Goal: Contribute content: Add original content to the website for others to see

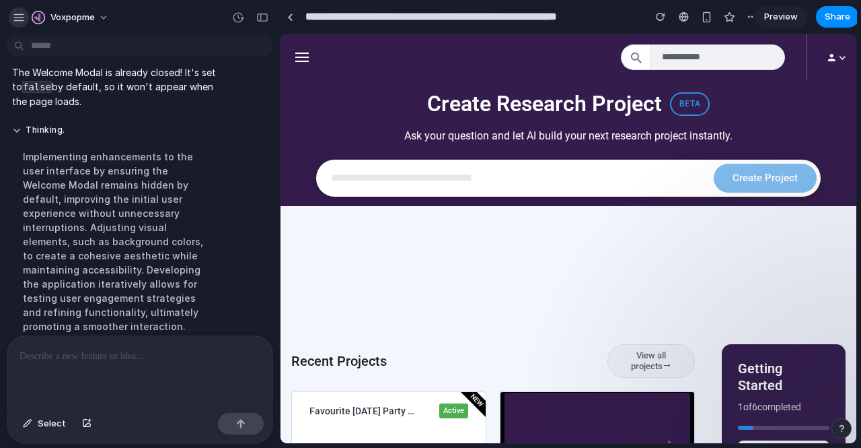
click at [16, 18] on div "button" at bounding box center [19, 17] width 12 height 12
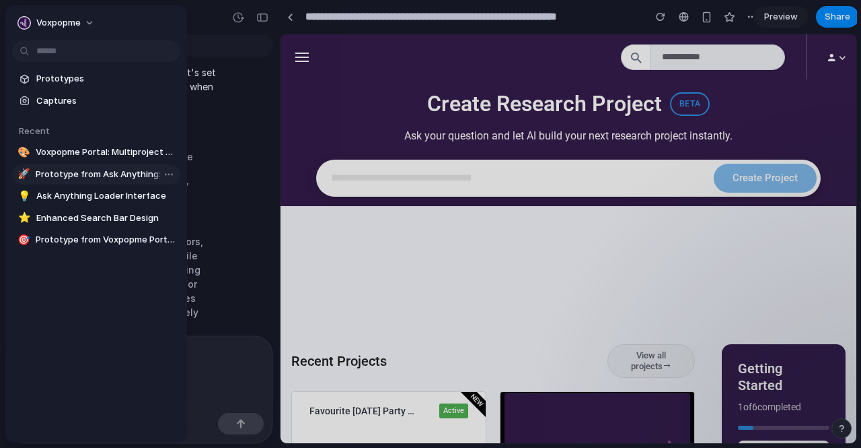
click at [91, 172] on span "Prototype from Ask Anything: Gen Z Christmas Perspectives" at bounding box center [105, 174] width 139 height 13
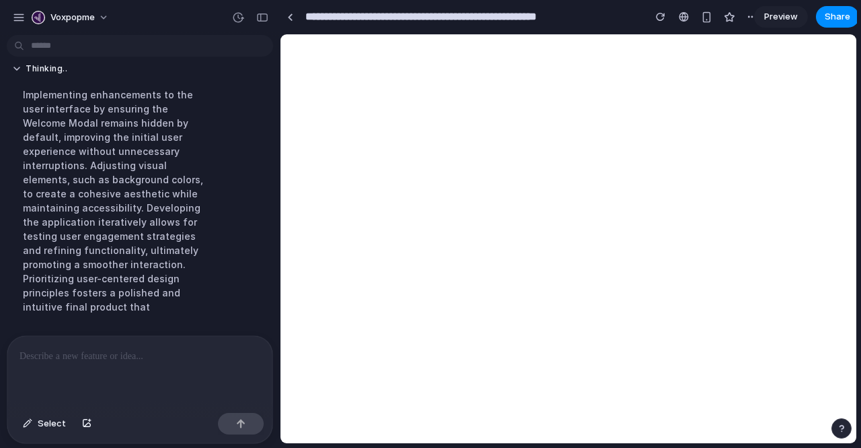
type input "**********"
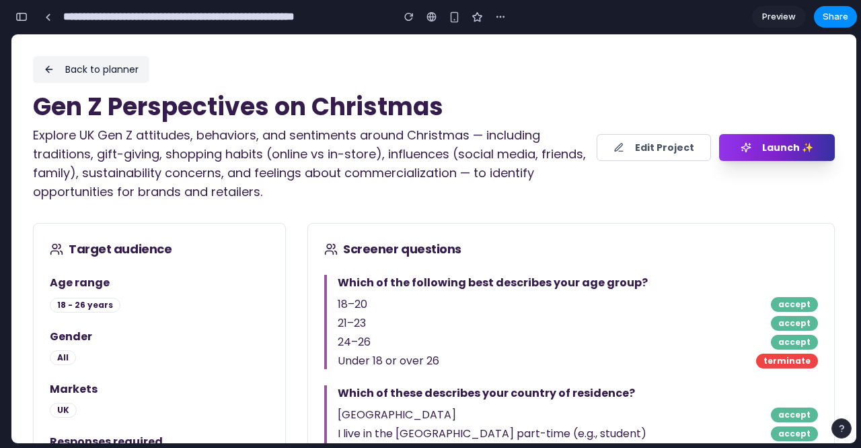
click at [79, 64] on button "Back to planner" at bounding box center [91, 69] width 116 height 27
click at [17, 20] on div "button" at bounding box center [21, 16] width 12 height 9
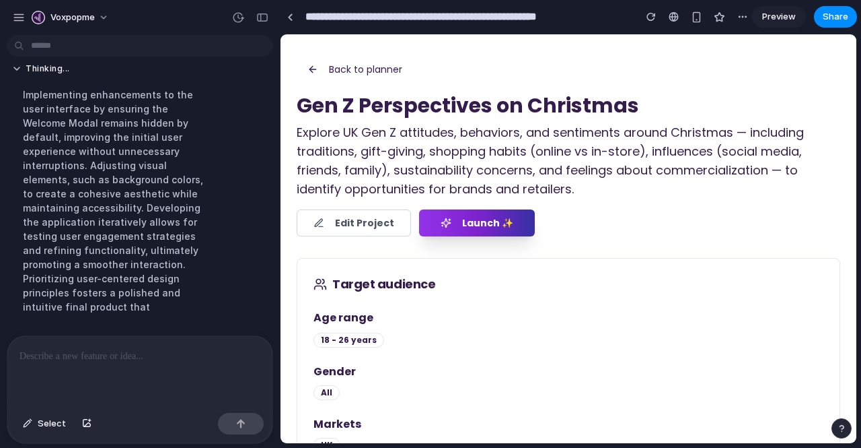
scroll to position [1137, 0]
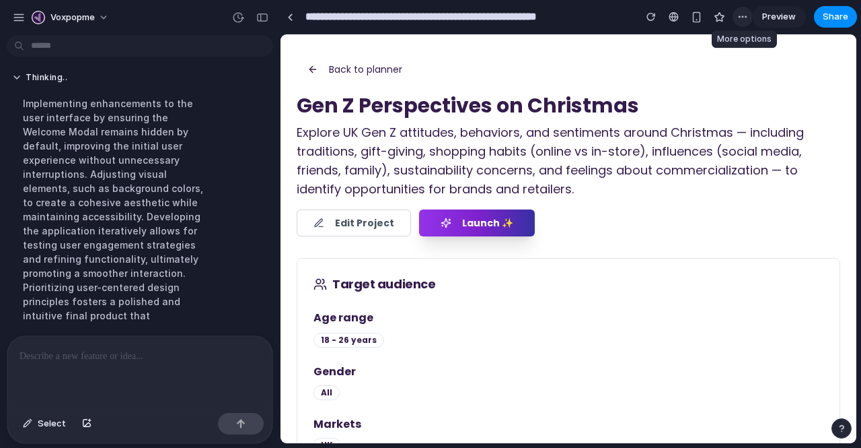
click at [744, 17] on div "button" at bounding box center [743, 16] width 11 height 11
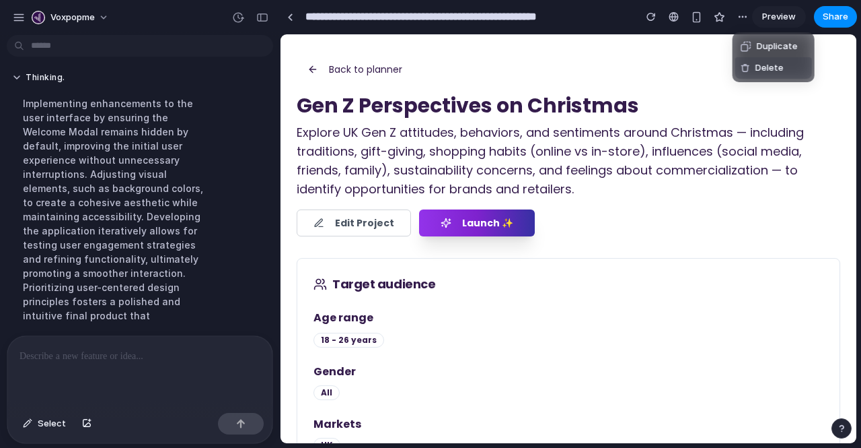
click at [756, 65] on span "Delete" at bounding box center [770, 67] width 28 height 13
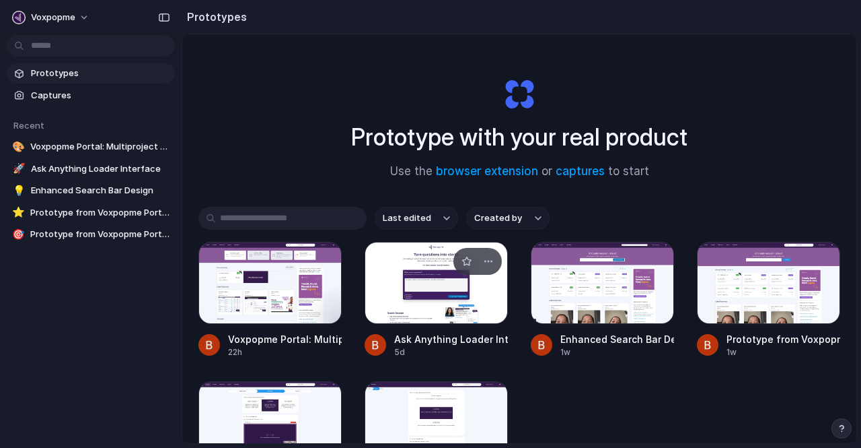
click at [421, 312] on div at bounding box center [436, 283] width 143 height 82
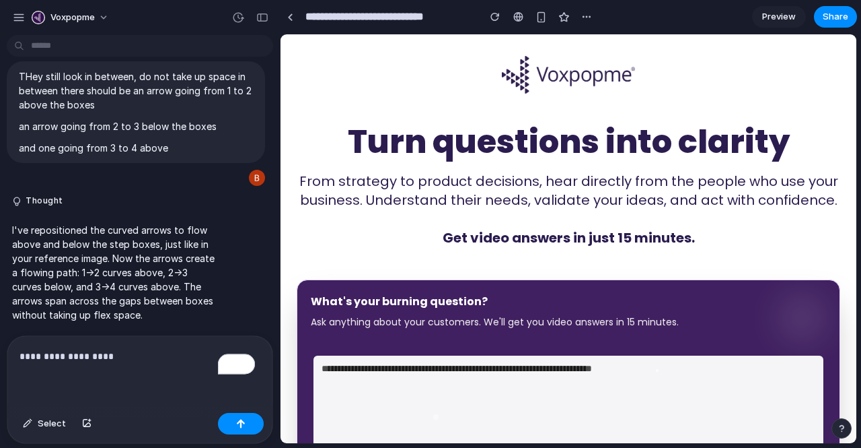
click at [438, 18] on input "**********" at bounding box center [389, 17] width 172 height 24
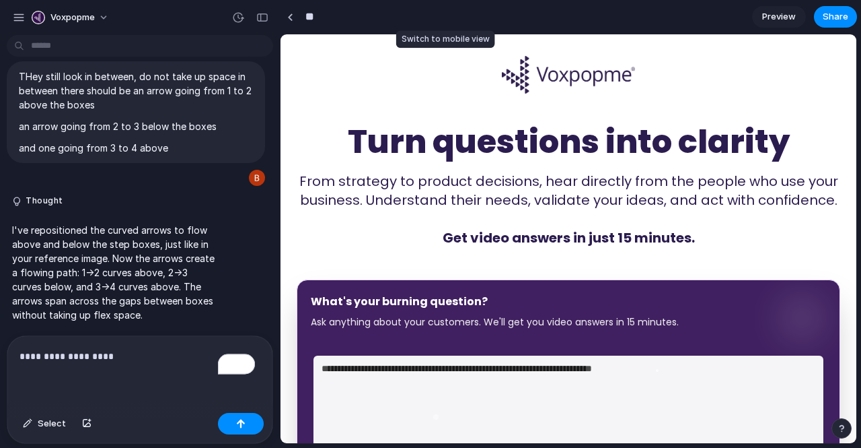
type input "*"
type input "**********"
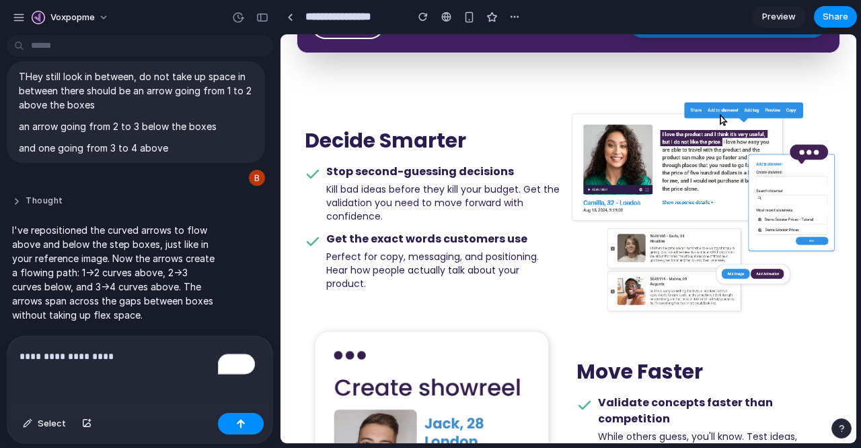
scroll to position [493, 0]
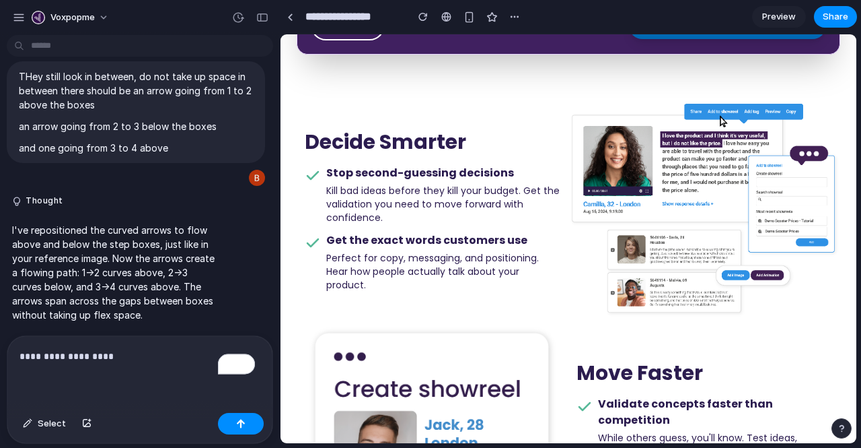
click at [136, 358] on p "**********" at bounding box center [138, 356] width 236 height 16
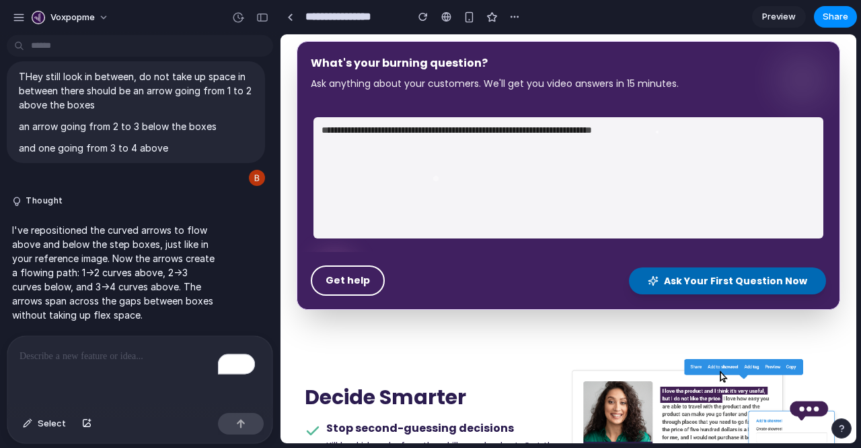
scroll to position [237, 0]
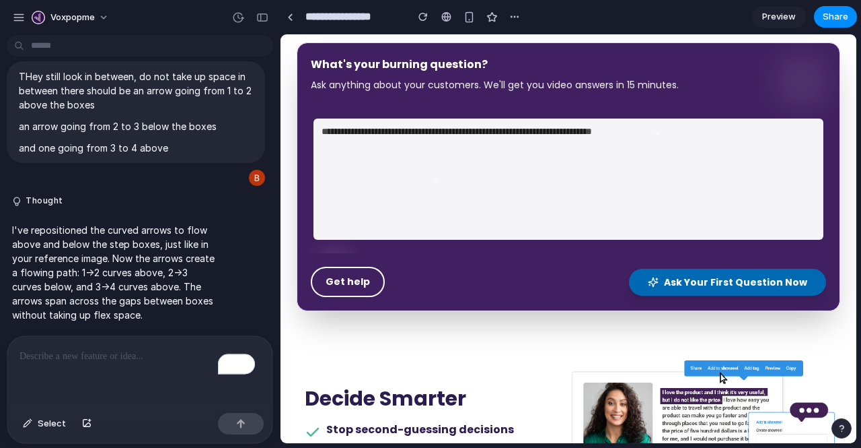
click at [439, 156] on textarea at bounding box center [569, 178] width 510 height 121
type textarea "*"
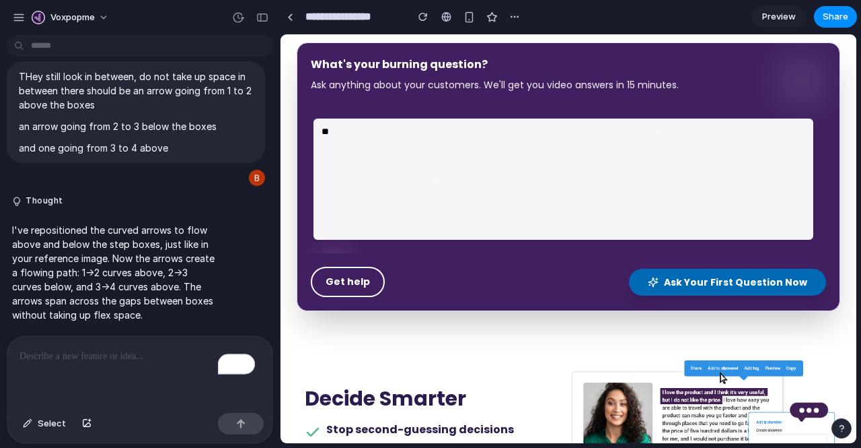
type textarea "*"
type textarea "**********"
click at [705, 277] on span "Ask Your First Question Now" at bounding box center [735, 281] width 143 height 13
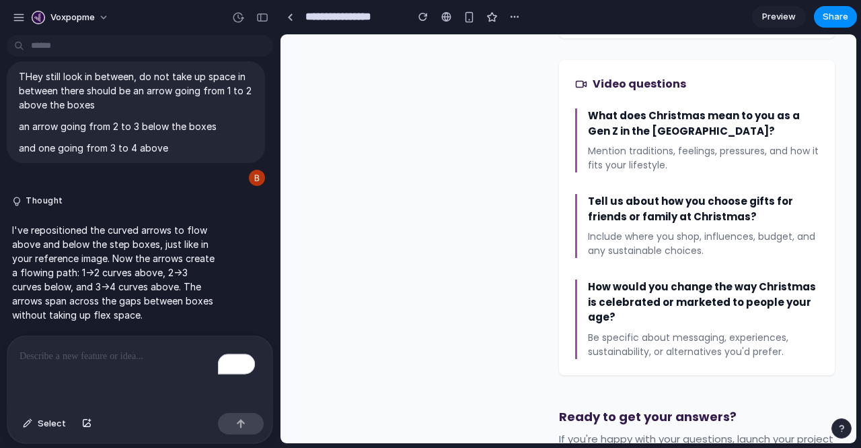
scroll to position [1327, 0]
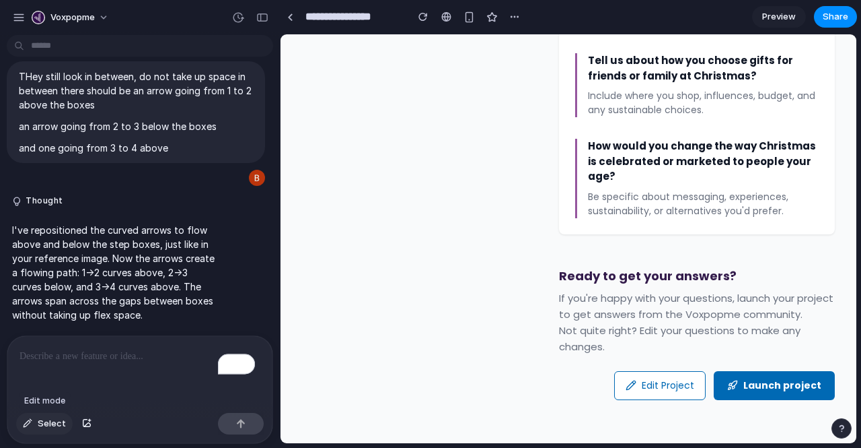
click at [52, 421] on span "Select" at bounding box center [52, 423] width 28 height 13
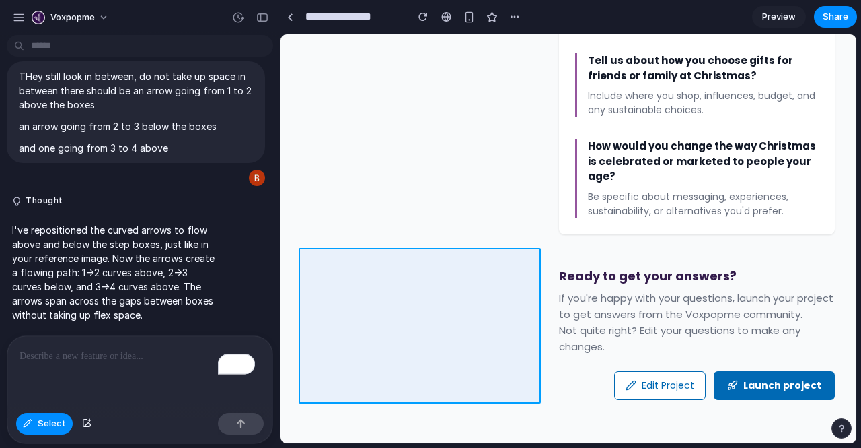
click at [404, 267] on div at bounding box center [568, 238] width 575 height 409
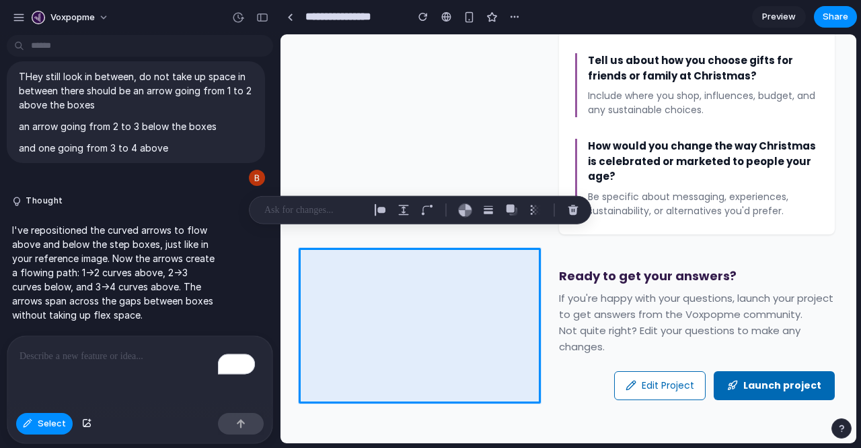
click at [67, 357] on p "To enrich screen reader interactions, please activate Accessibility in Grammarl…" at bounding box center [138, 356] width 236 height 16
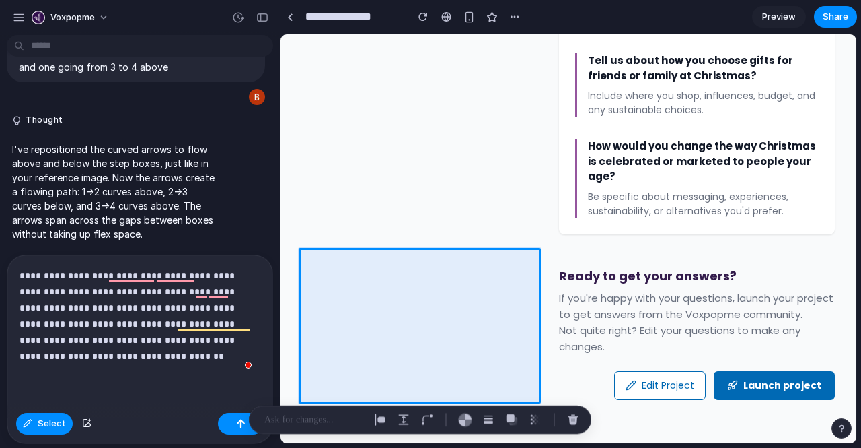
scroll to position [10347, 0]
click at [233, 427] on button "button" at bounding box center [241, 424] width 46 height 22
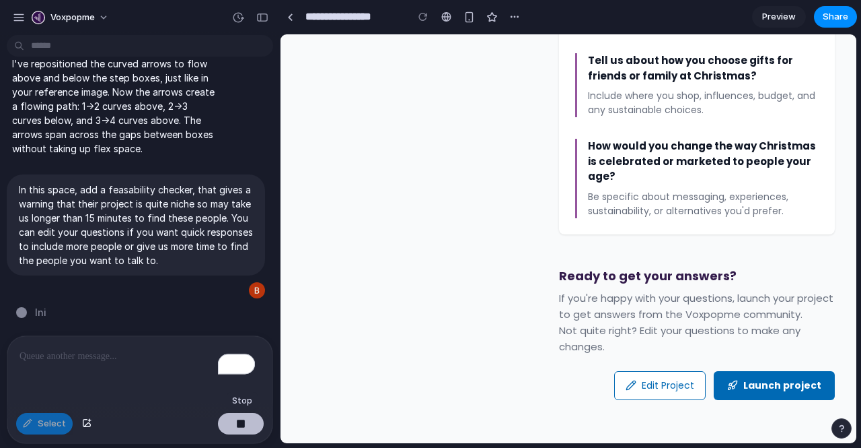
scroll to position [10331, 0]
